Goal: Navigation & Orientation: Find specific page/section

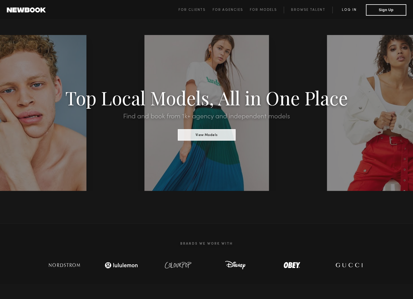
click at [353, 11] on link "Log in" at bounding box center [349, 10] width 34 height 7
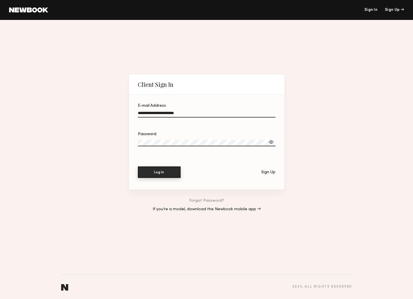
click at [160, 171] on button "Log In" at bounding box center [159, 171] width 43 height 11
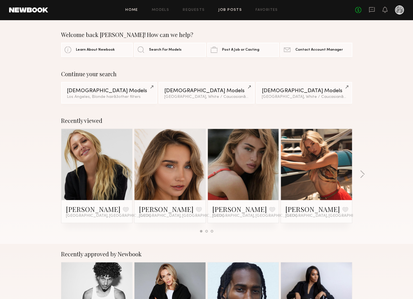
click at [225, 10] on link "Job Posts" at bounding box center [230, 10] width 24 height 4
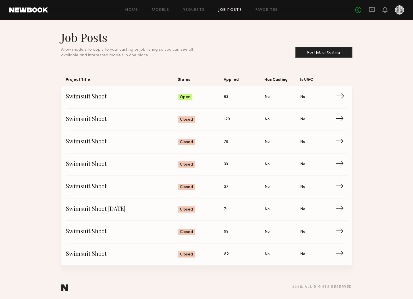
click at [178, 93] on span "Swimsuit Shoot" at bounding box center [122, 97] width 113 height 9
